Goal: Ask a question

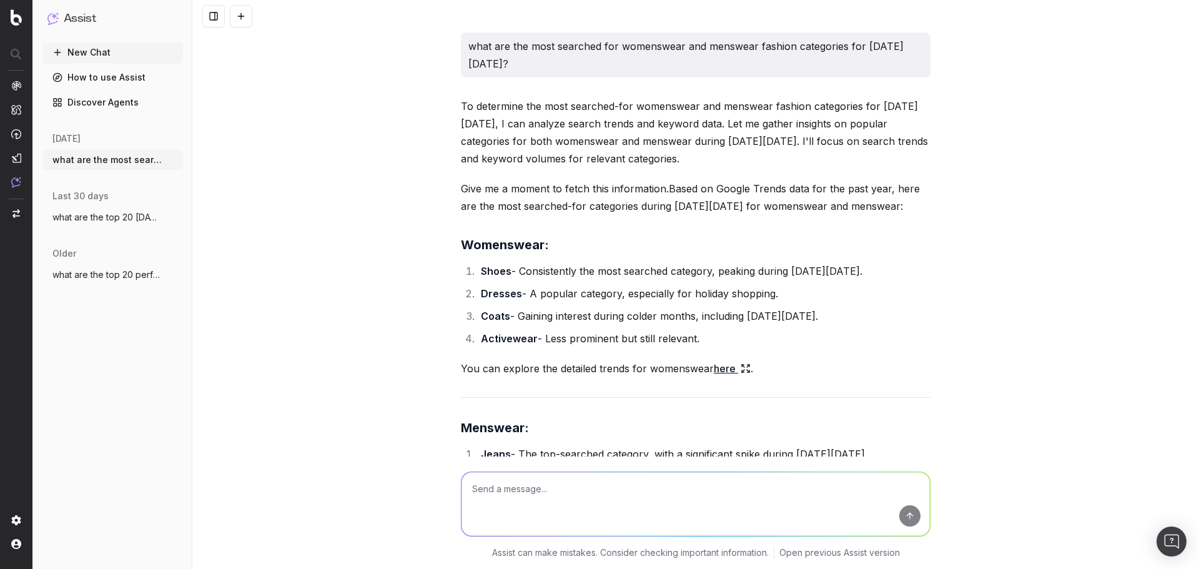
scroll to position [3723, 0]
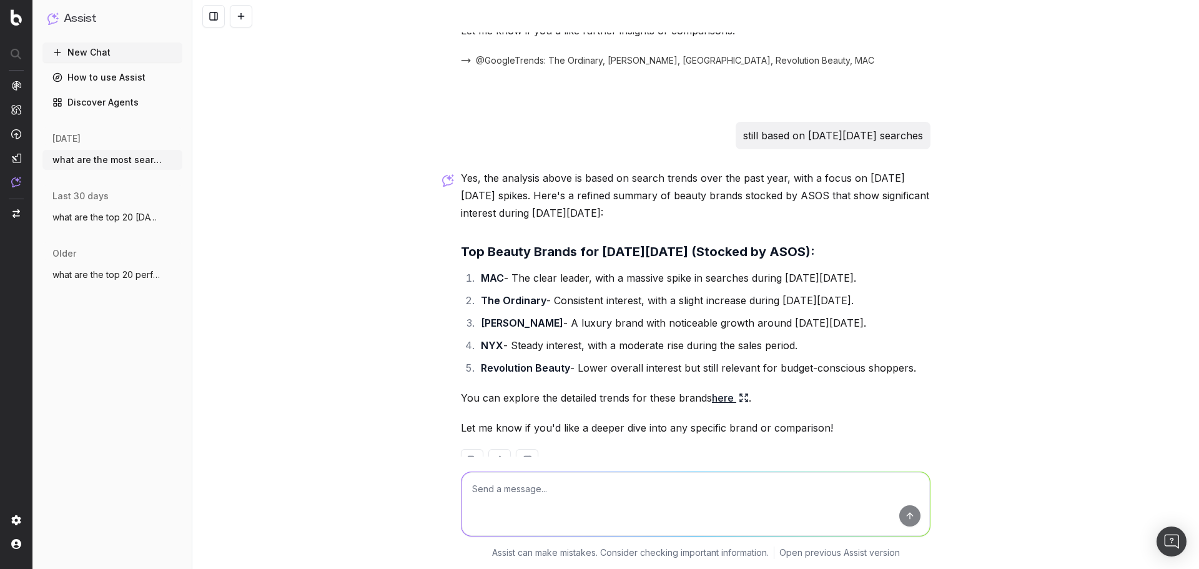
click at [492, 488] on textarea at bounding box center [696, 504] width 468 height 64
type textarea "competitors for [PERSON_NAME]' blog - Style Feed"
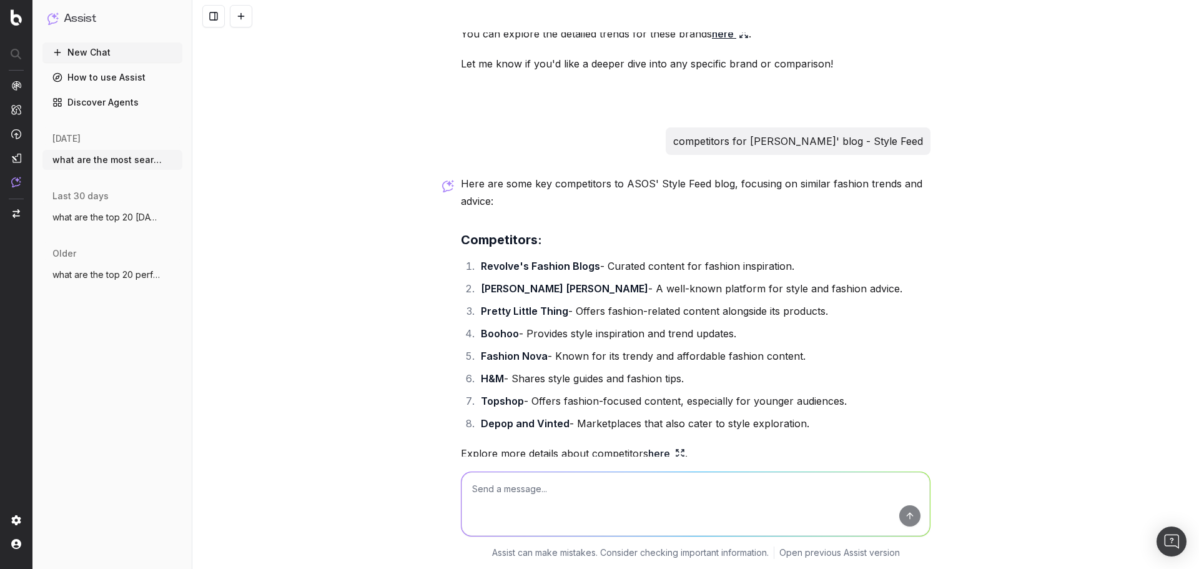
scroll to position [4107, 0]
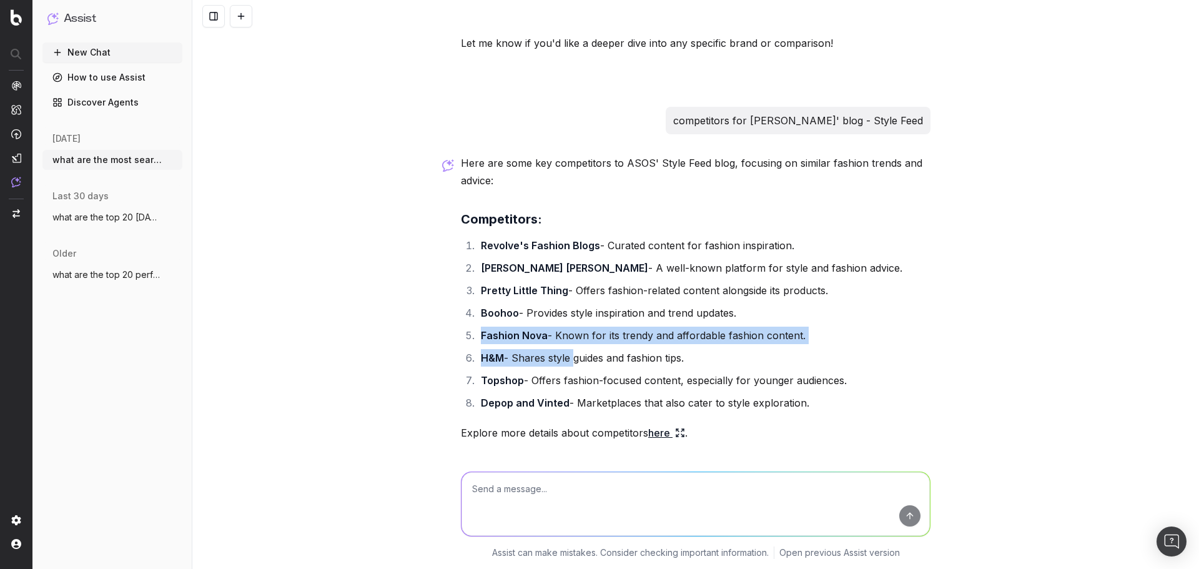
drag, startPoint x: 479, startPoint y: 301, endPoint x: 567, endPoint y: 313, distance: 88.9
click at [567, 313] on ol "Revolve's Fashion Blogs - Curated content for fashion inspiration. [PERSON_NAME…" at bounding box center [696, 324] width 470 height 175
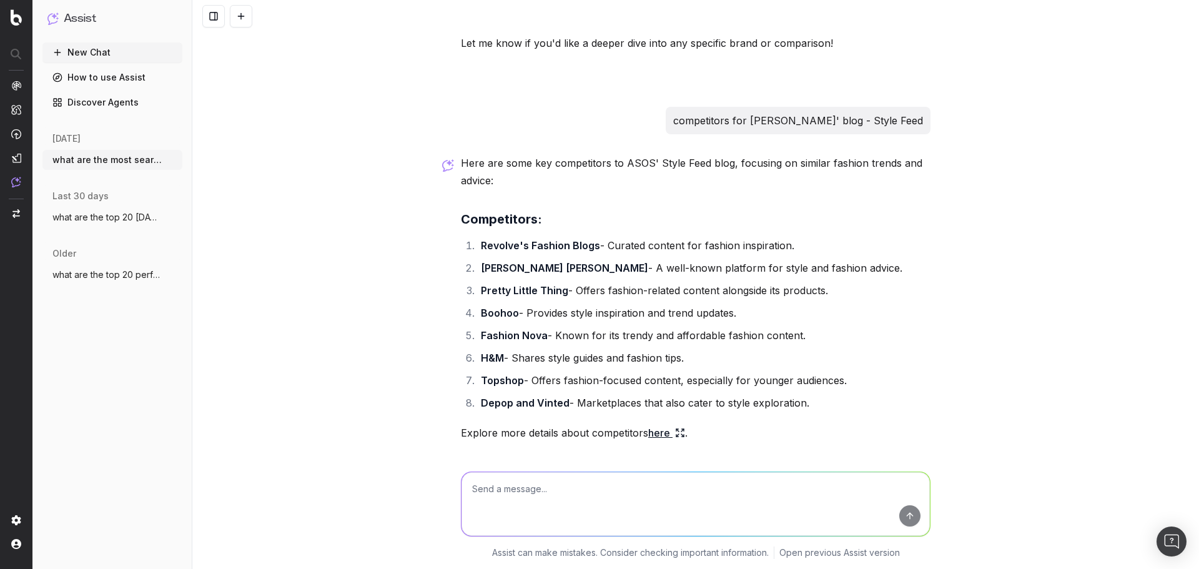
click at [530, 372] on li "Topshop - Offers fashion-focused content, especially for younger audiences." at bounding box center [703, 380] width 453 height 17
drag, startPoint x: 517, startPoint y: 349, endPoint x: 452, endPoint y: 352, distance: 65.1
drag, startPoint x: 480, startPoint y: 367, endPoint x: 542, endPoint y: 371, distance: 61.4
click at [542, 397] on strong "Depop and Vinted" at bounding box center [525, 403] width 89 height 12
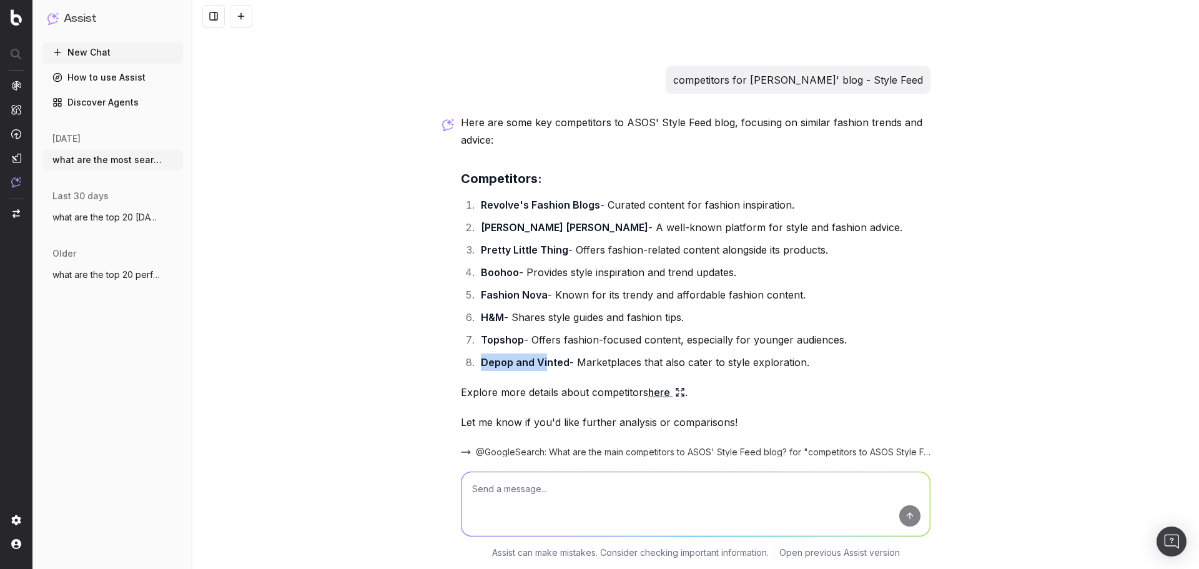
scroll to position [4170, 0]
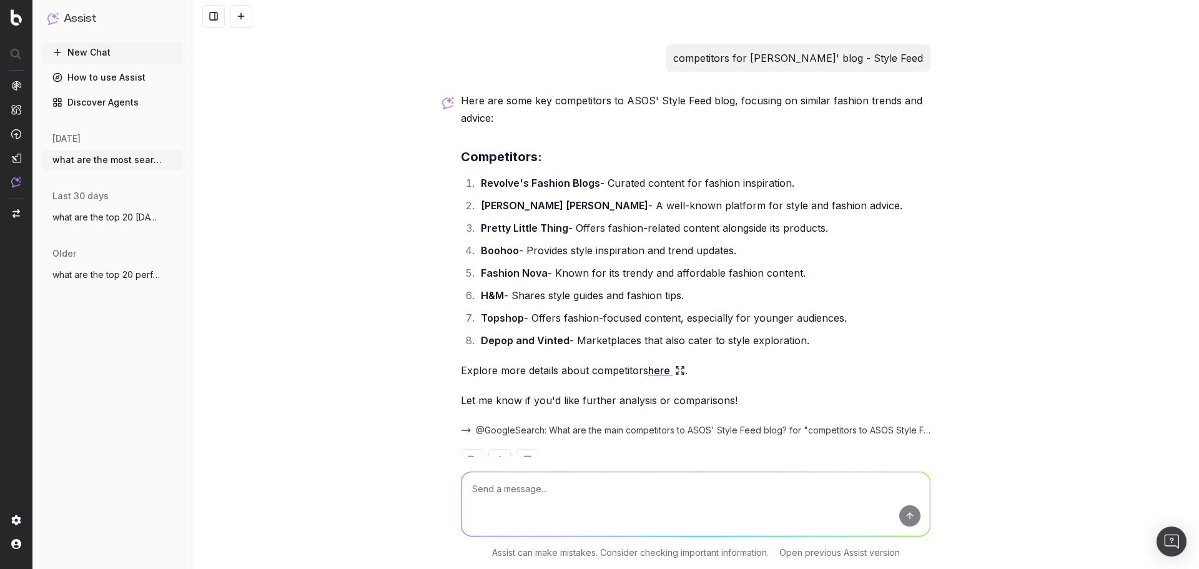
click at [660, 362] on link "here" at bounding box center [666, 370] width 37 height 17
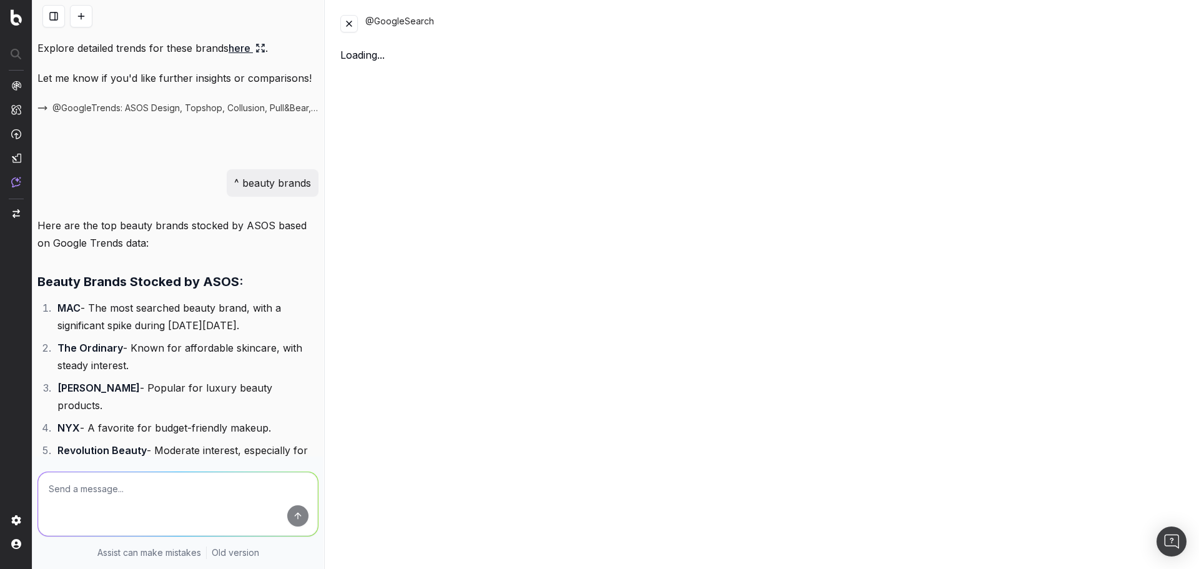
scroll to position [5379, 0]
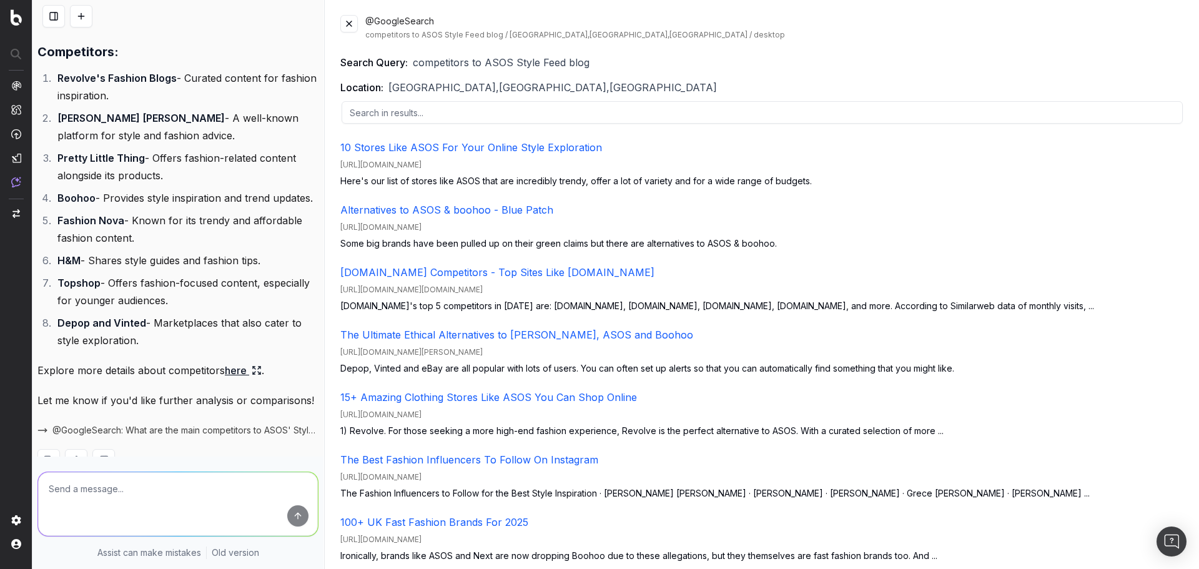
click at [350, 18] on button at bounding box center [348, 23] width 17 height 17
